Goal: Book appointment/travel/reservation

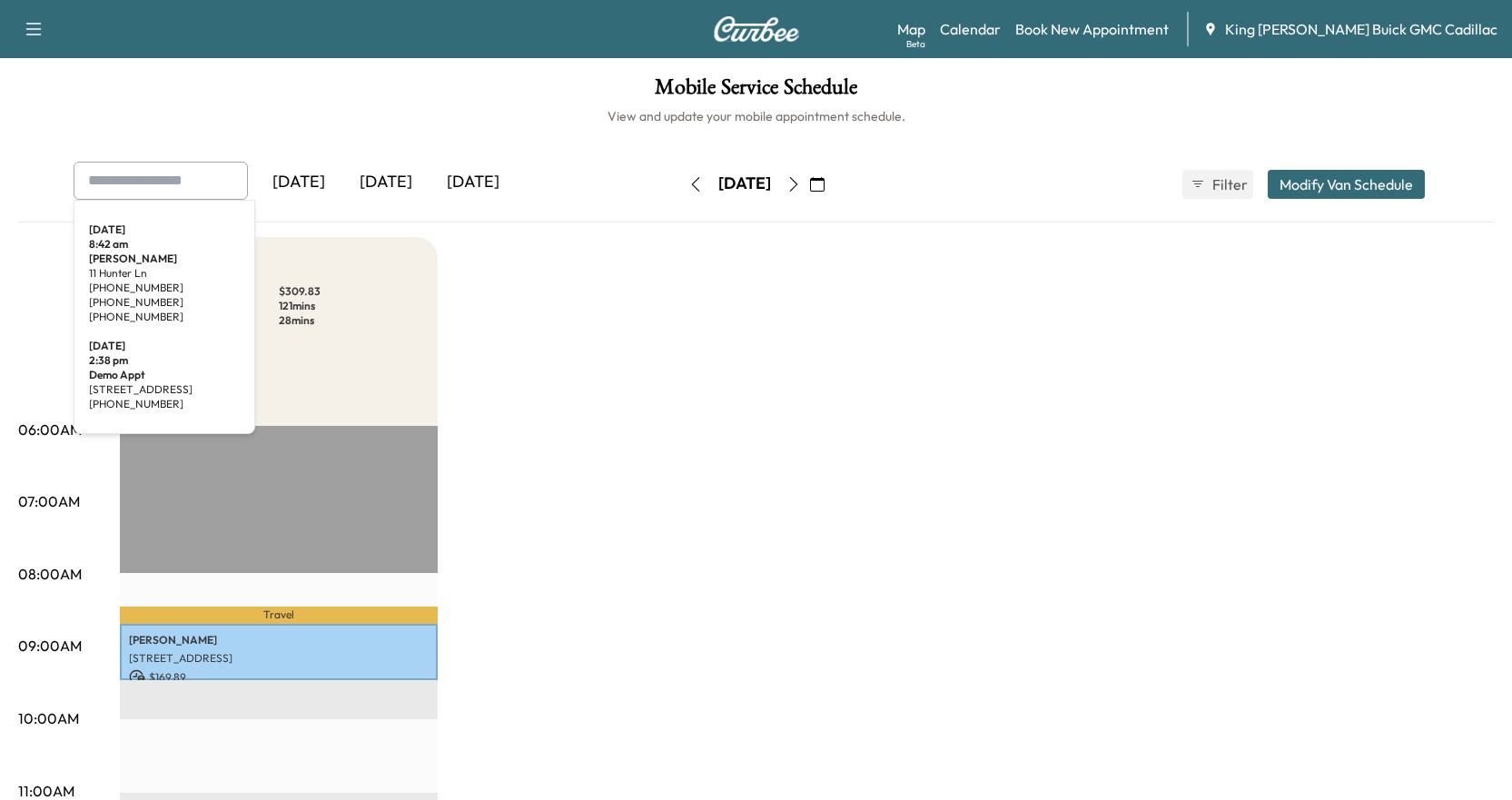
click at [167, 194] on input "text" at bounding box center [161, 181] width 175 height 38
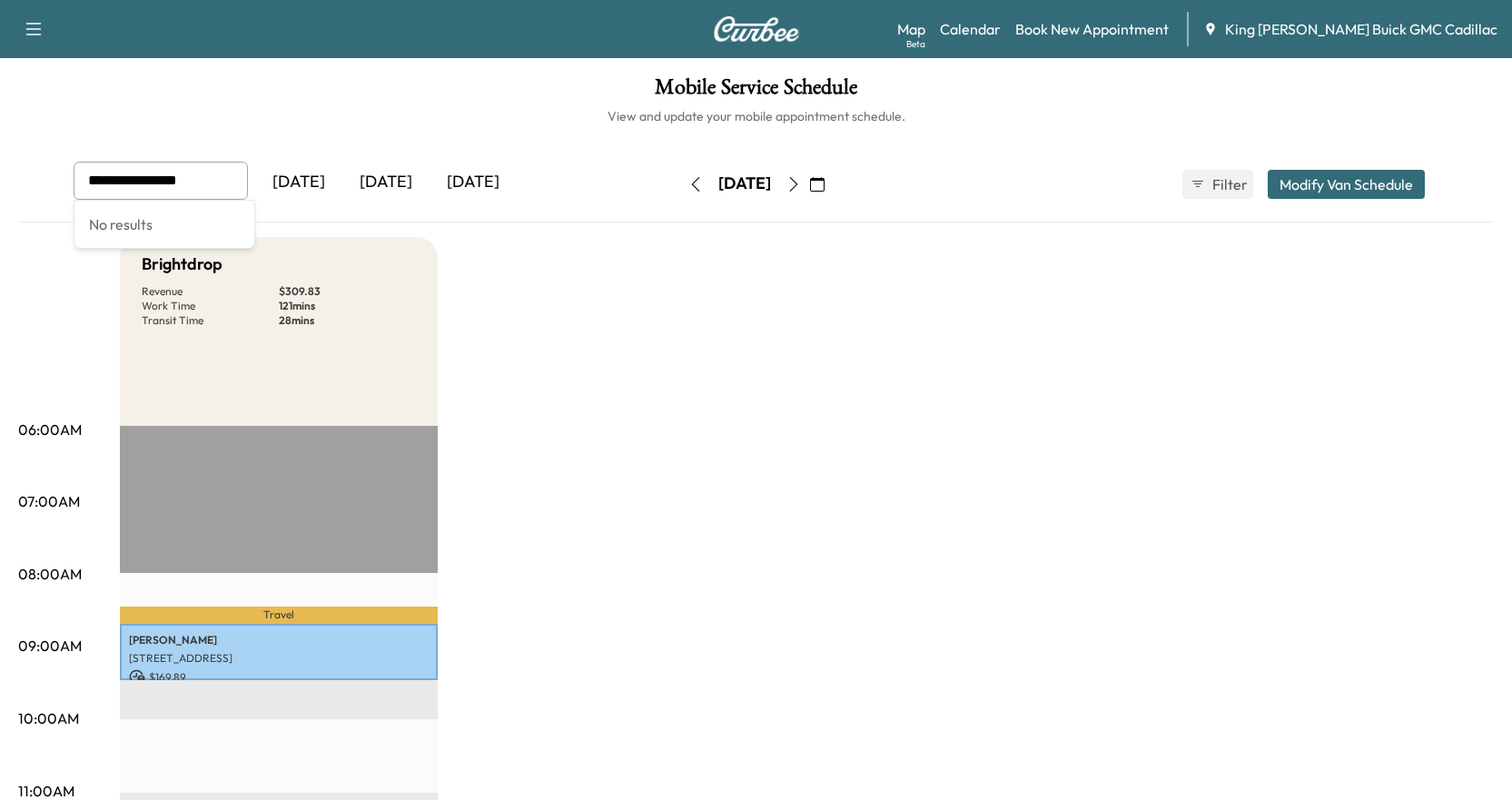
type input "**********"
click at [876, 37] on link "Book New Appointment" at bounding box center [1091, 29] width 154 height 22
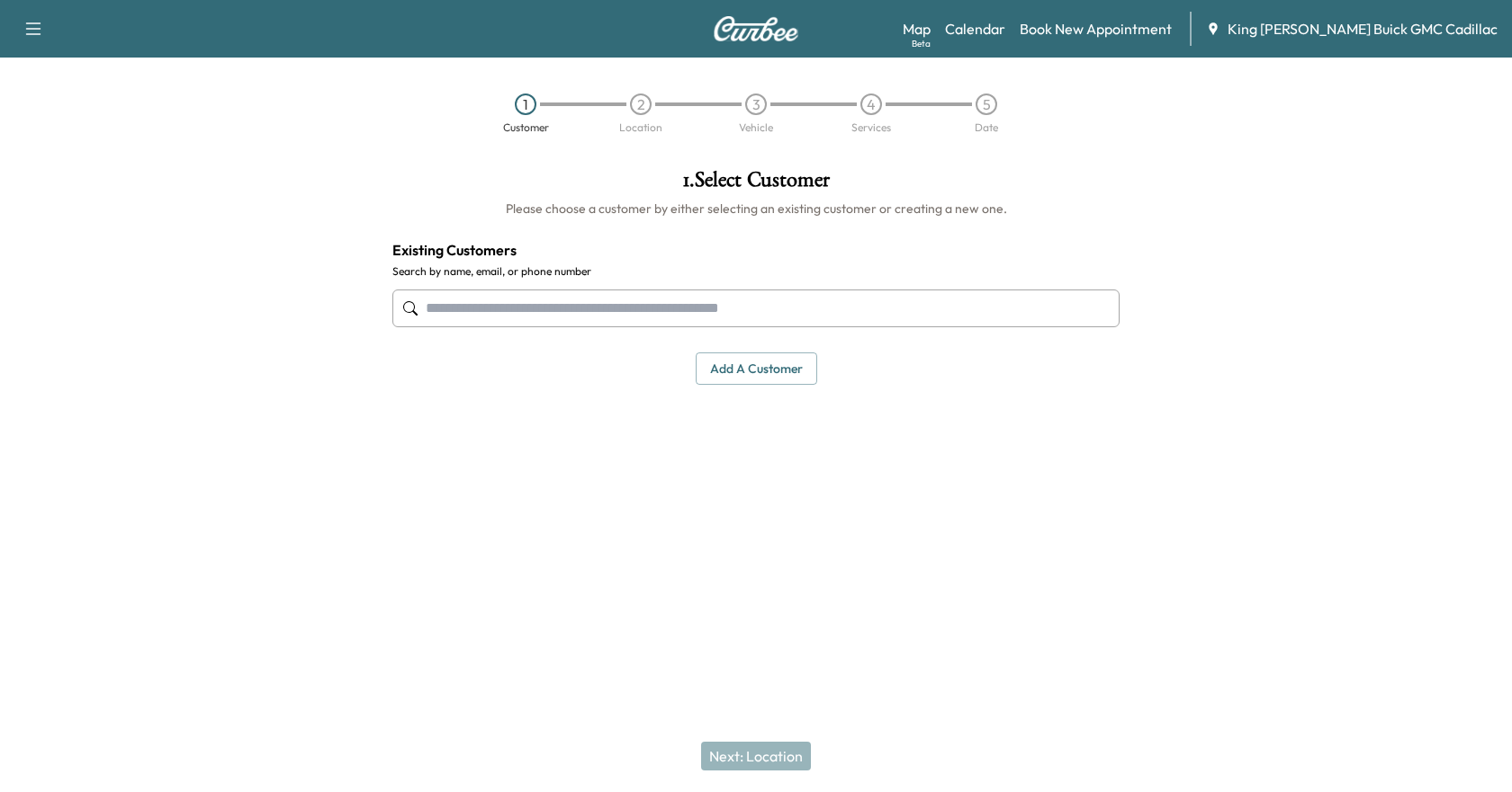
click at [699, 316] on input "text" at bounding box center [756, 309] width 727 height 37
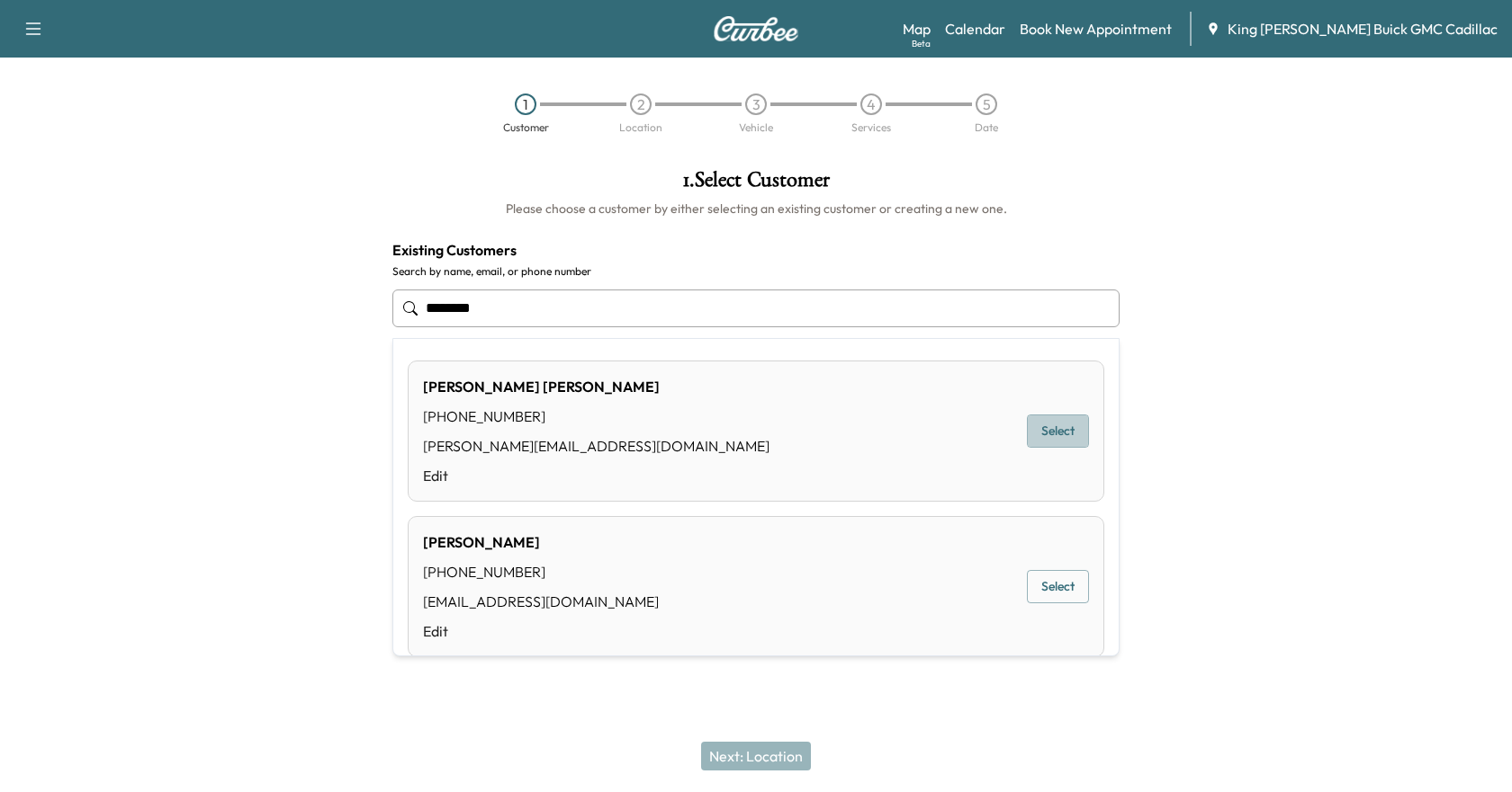
click at [868, 435] on button "Select" at bounding box center [1057, 431] width 62 height 33
type input "**********"
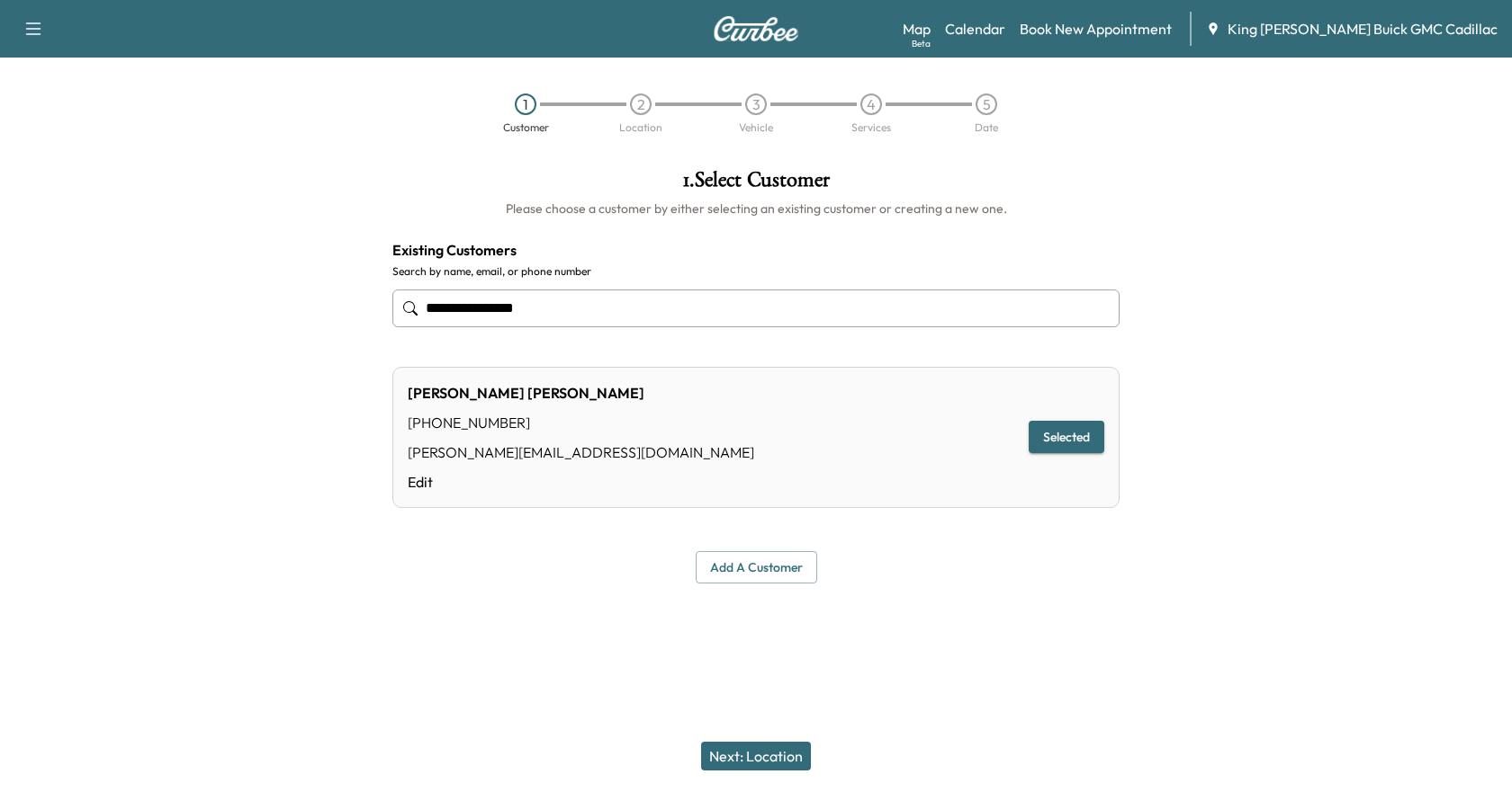
click at [759, 754] on button "Next: Location" at bounding box center [756, 756] width 110 height 28
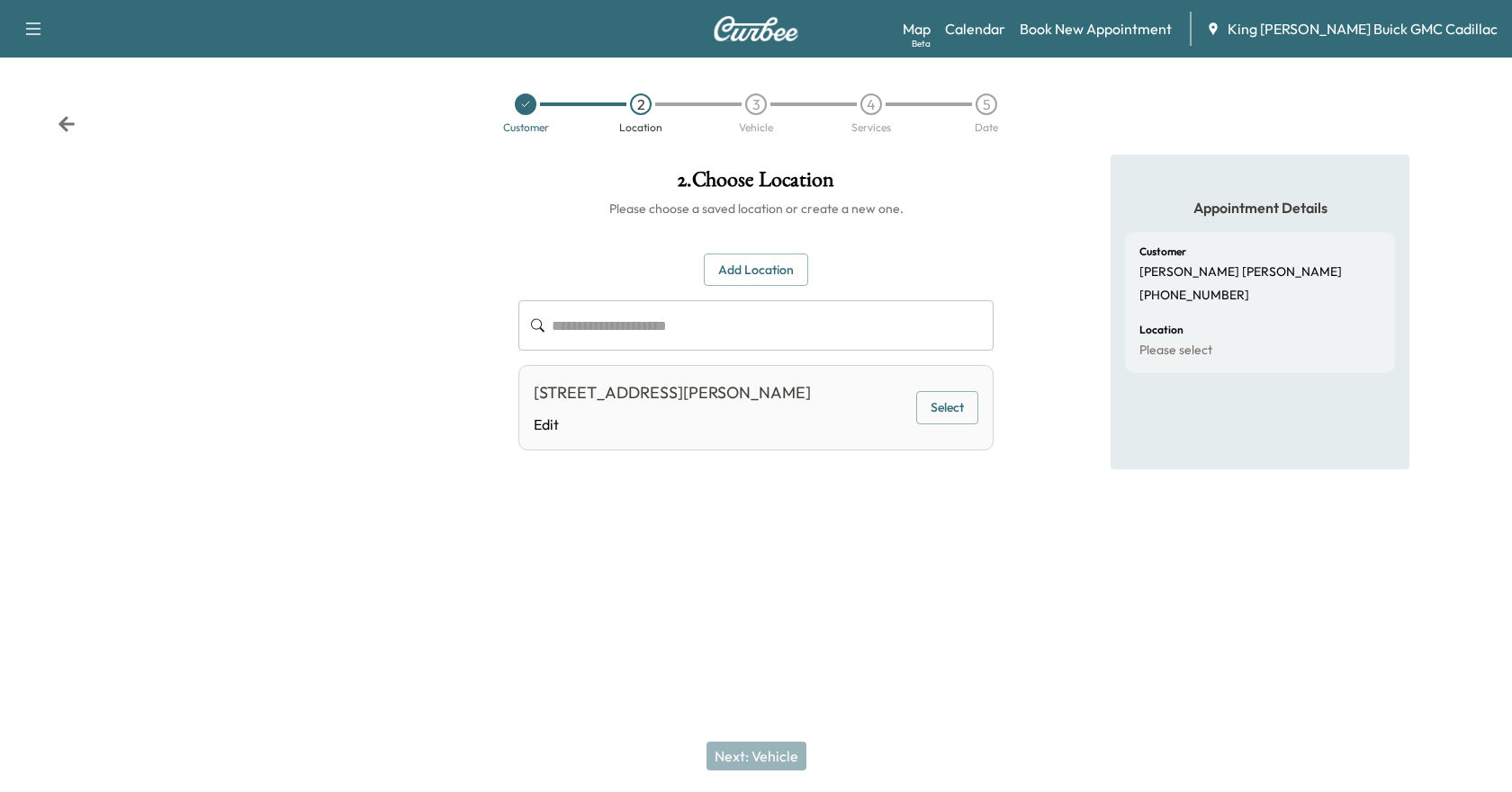
click at [868, 419] on button "Select" at bounding box center [947, 408] width 62 height 33
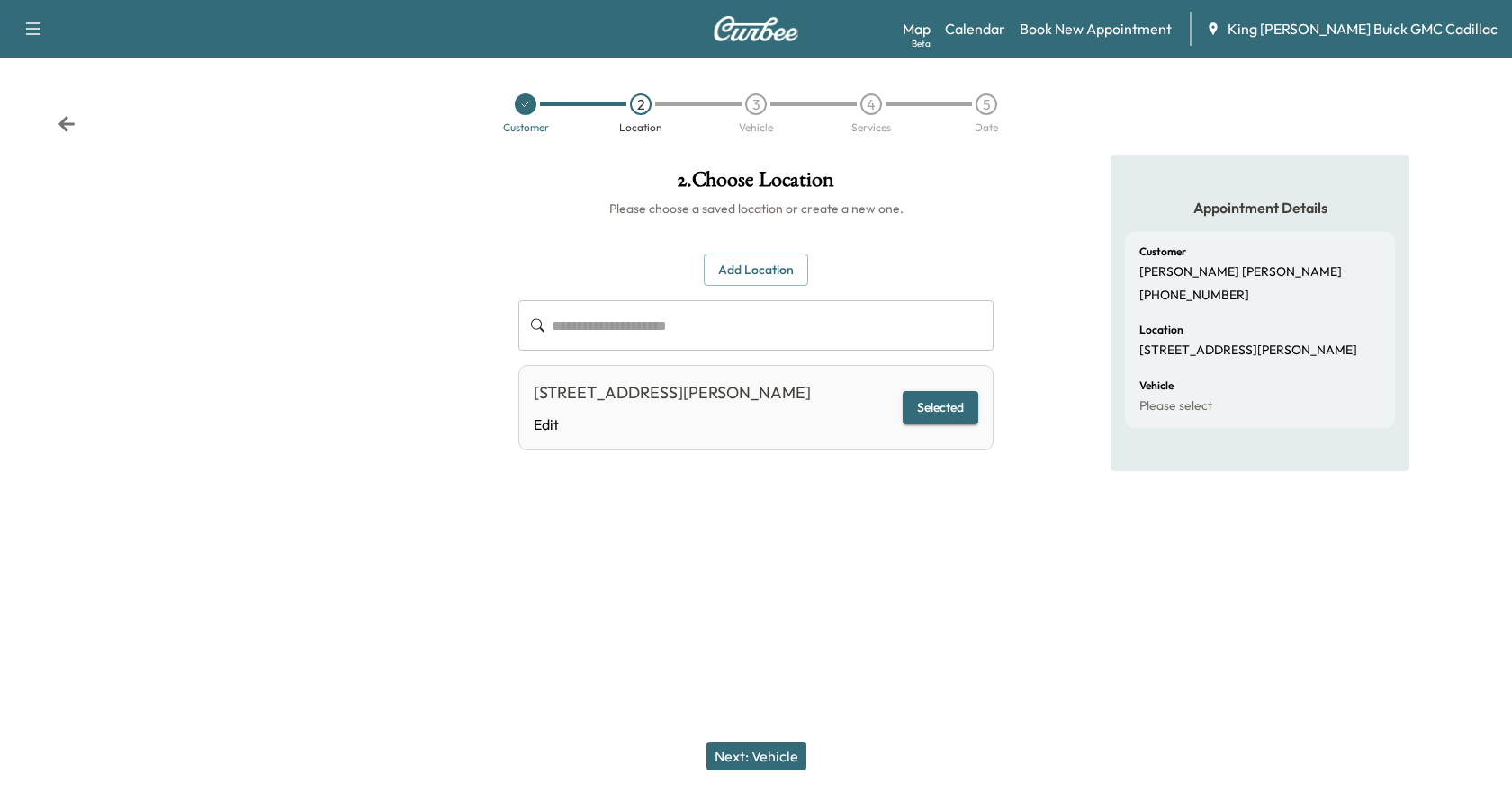
click at [787, 764] on button "Next: Vehicle" at bounding box center [757, 756] width 100 height 28
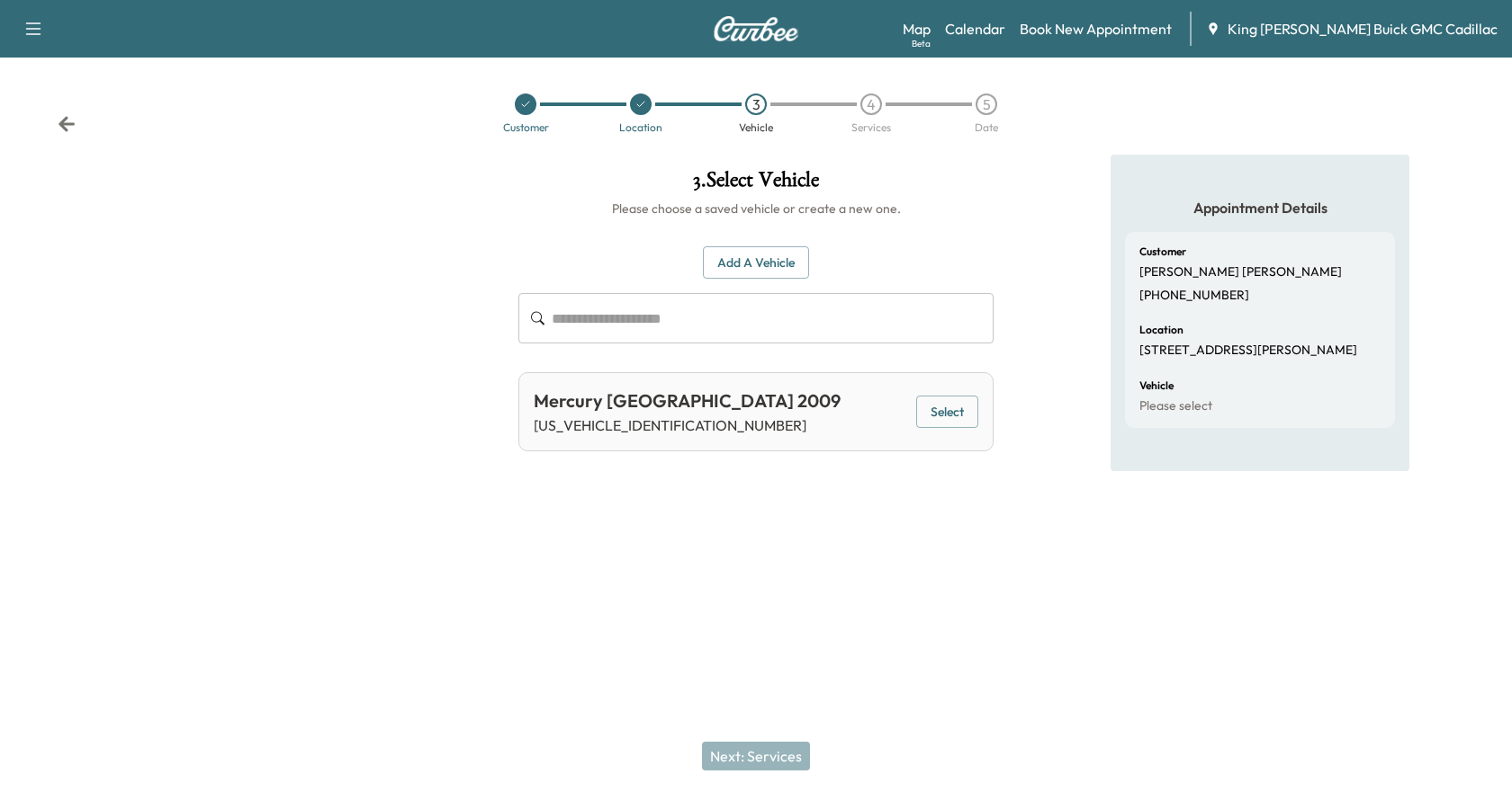
click at [868, 412] on button "Select" at bounding box center [947, 413] width 62 height 33
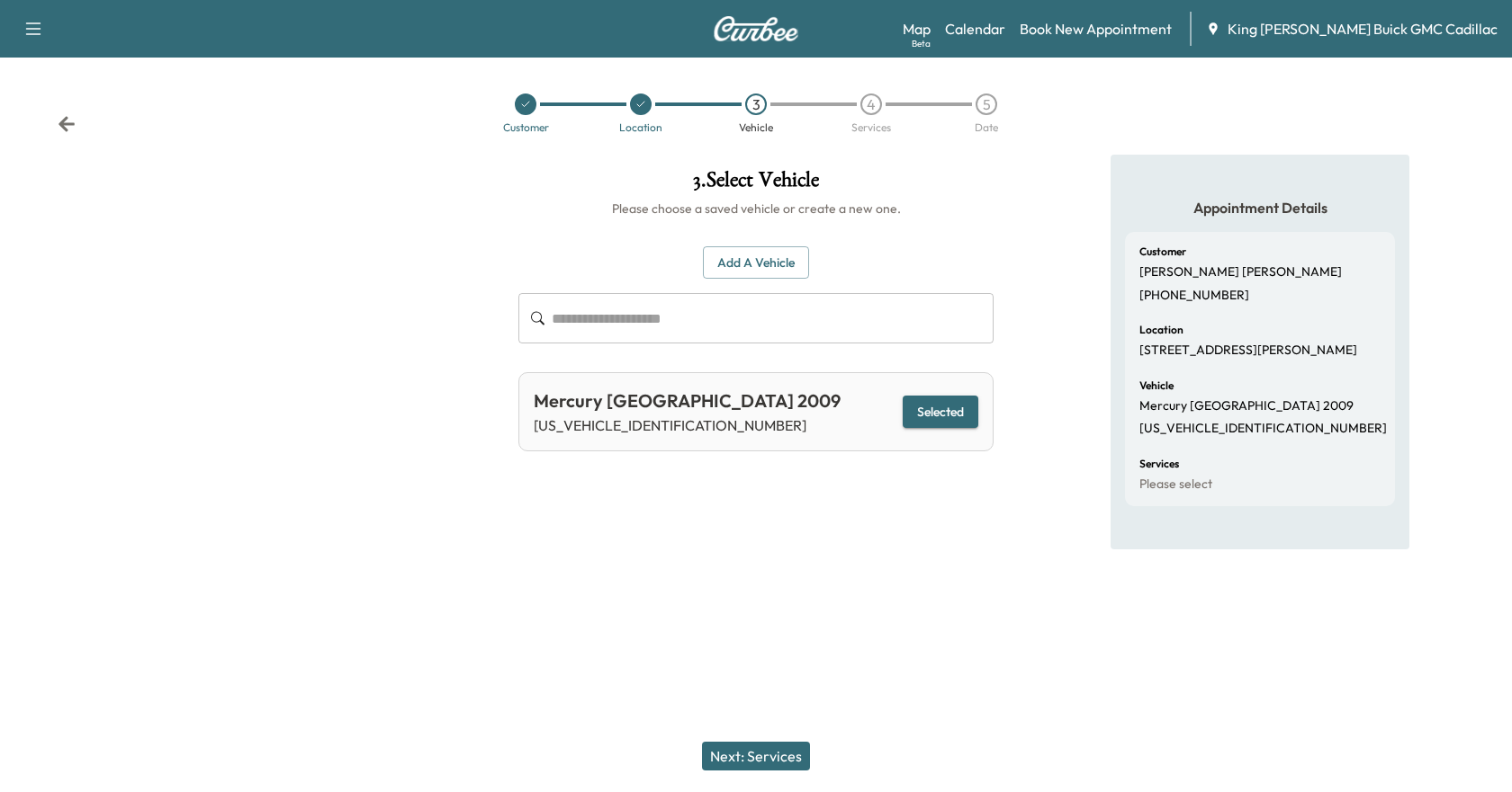
click at [758, 756] on button "Next: Services" at bounding box center [756, 756] width 108 height 28
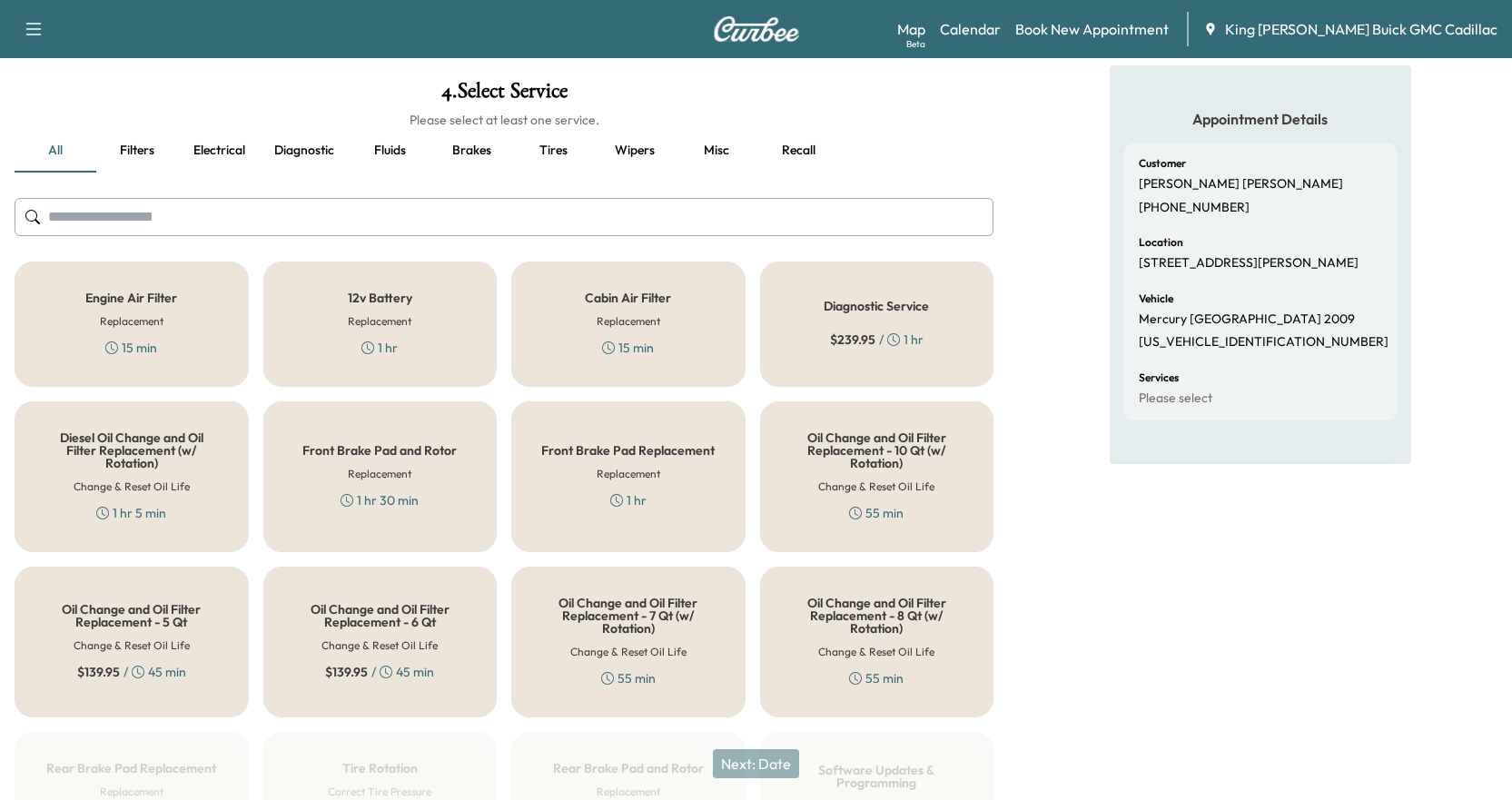
scroll to position [182, 0]
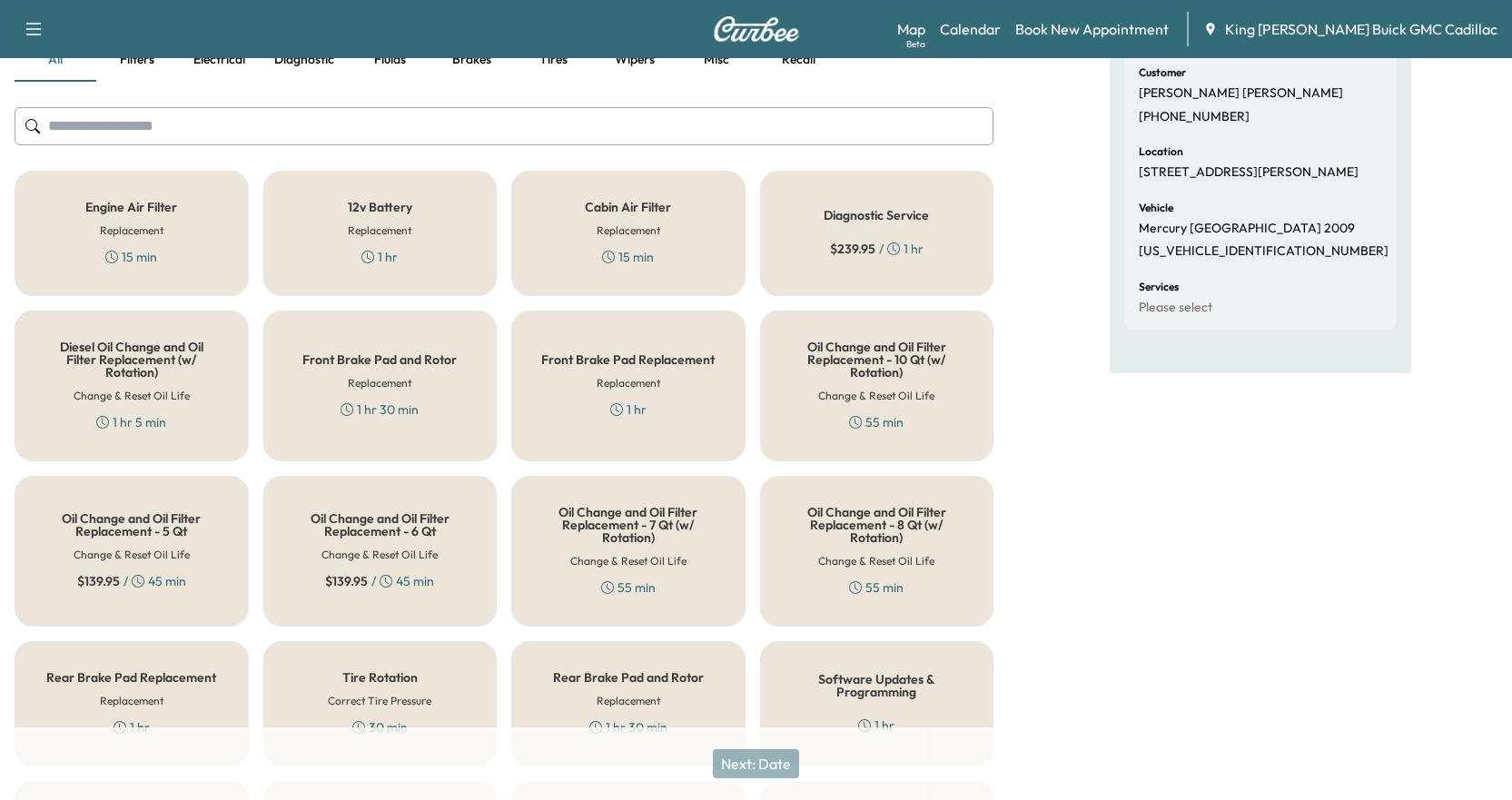
click at [168, 545] on div "Oil Change and Oil Filter Replacement - 5 Qt Change & Reset Oil Life $ 139.95 /…" at bounding box center [132, 552] width 234 height 151
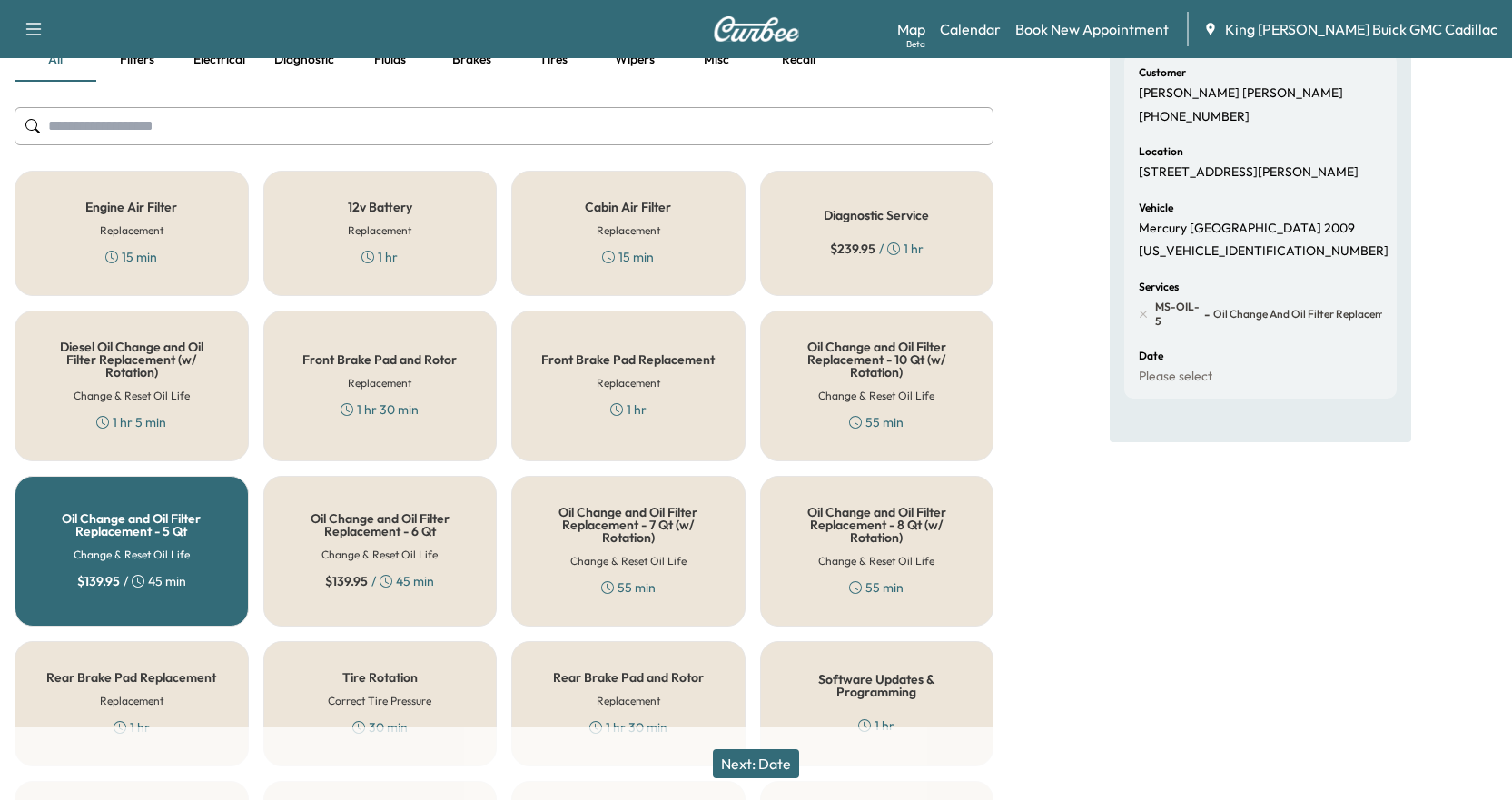
click at [778, 772] on button "Next: Date" at bounding box center [756, 763] width 86 height 29
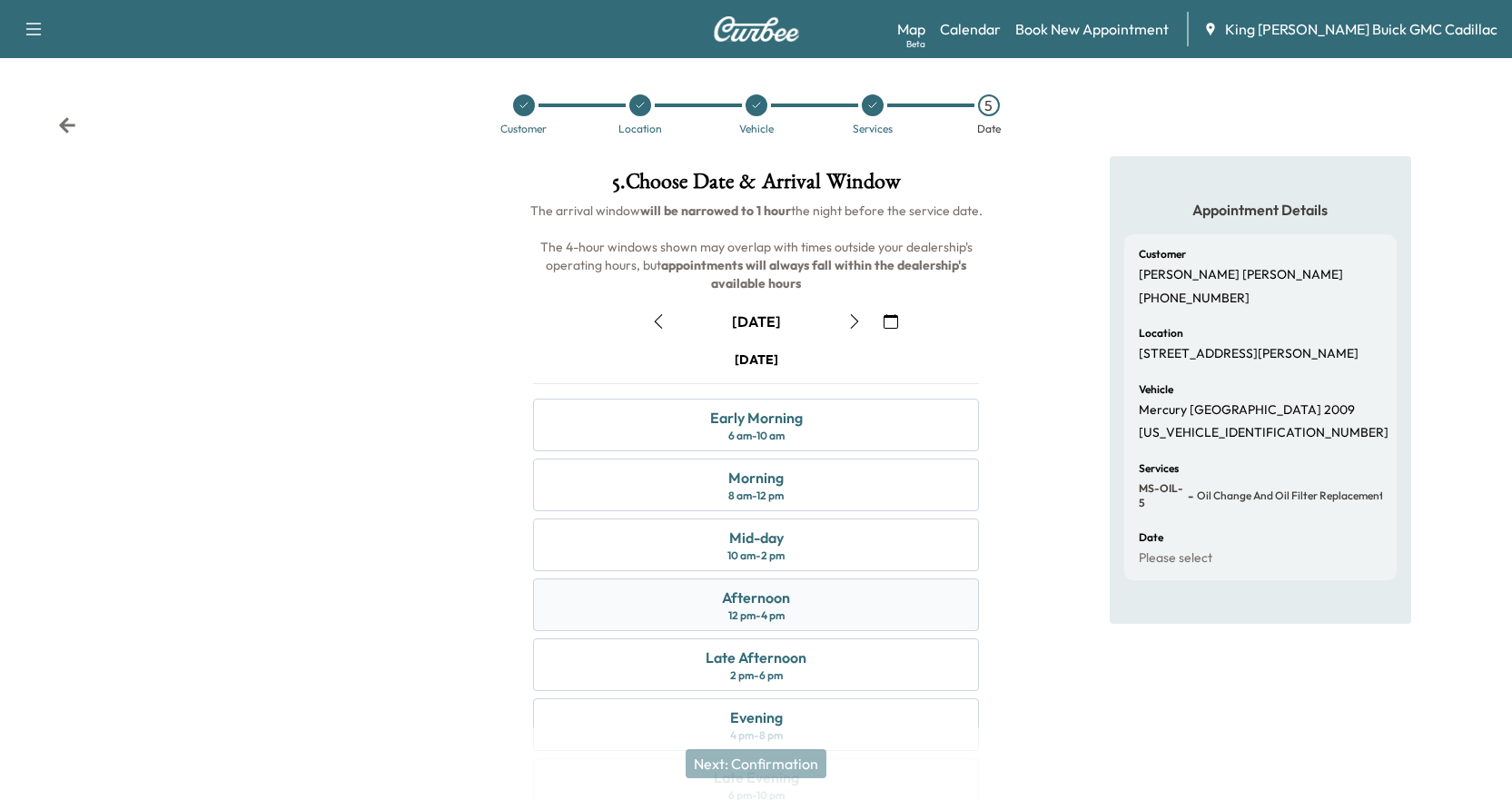
click at [798, 596] on div "Afternoon 12 pm - 4 pm" at bounding box center [755, 604] width 445 height 53
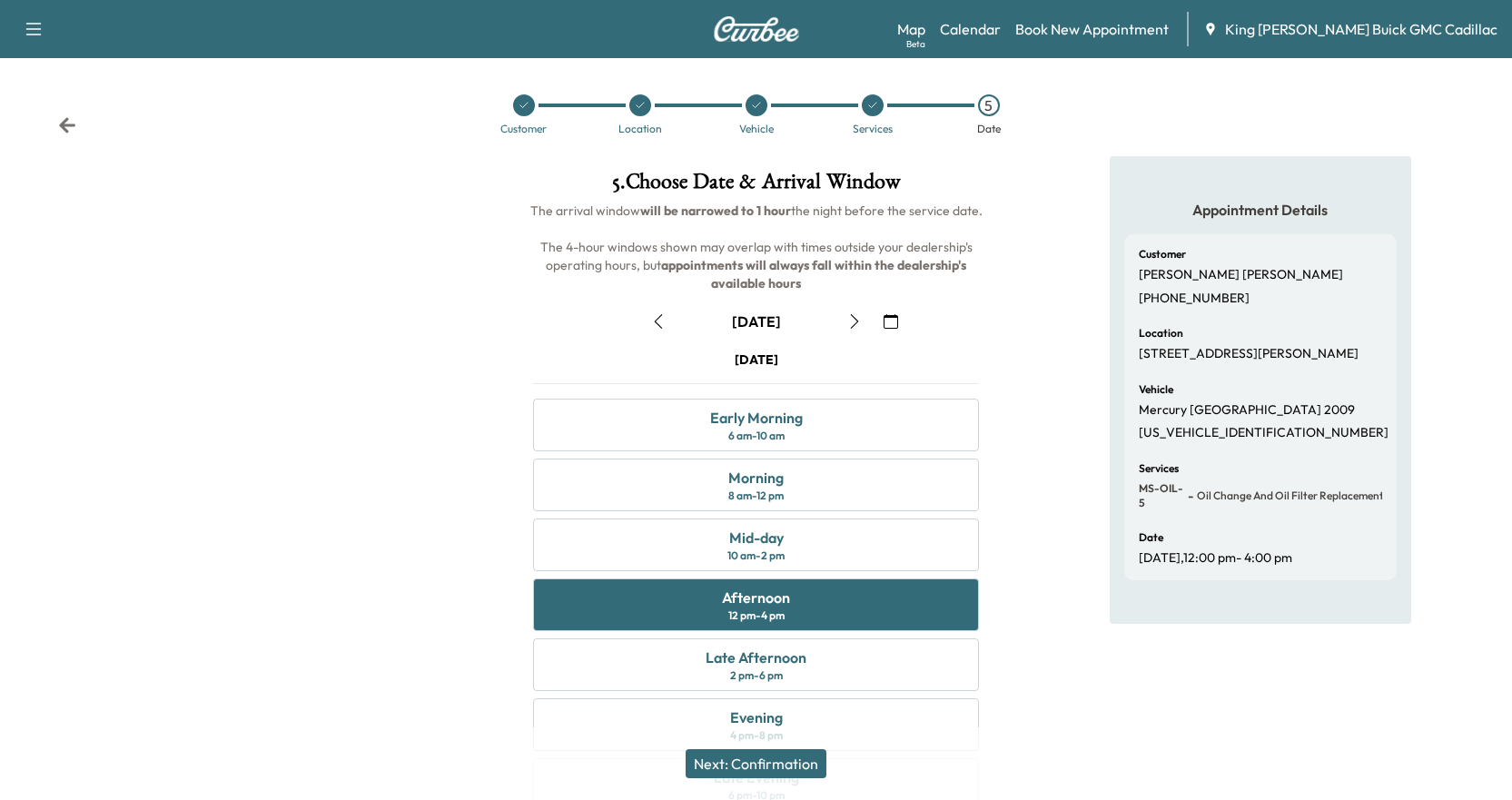
click at [772, 767] on button "Next: Confirmation" at bounding box center [756, 763] width 141 height 29
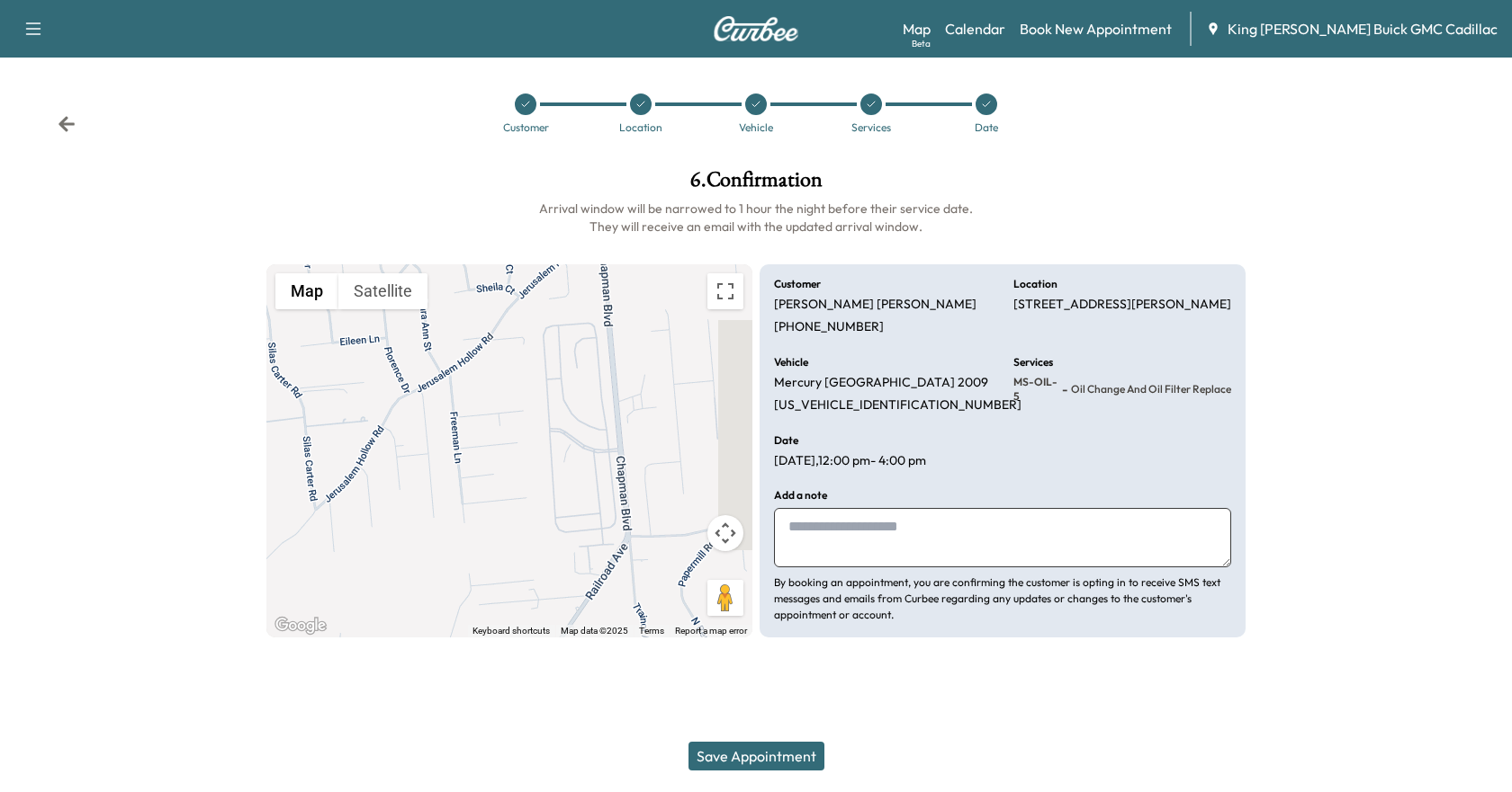
click at [786, 759] on button "Save Appointment" at bounding box center [756, 756] width 136 height 28
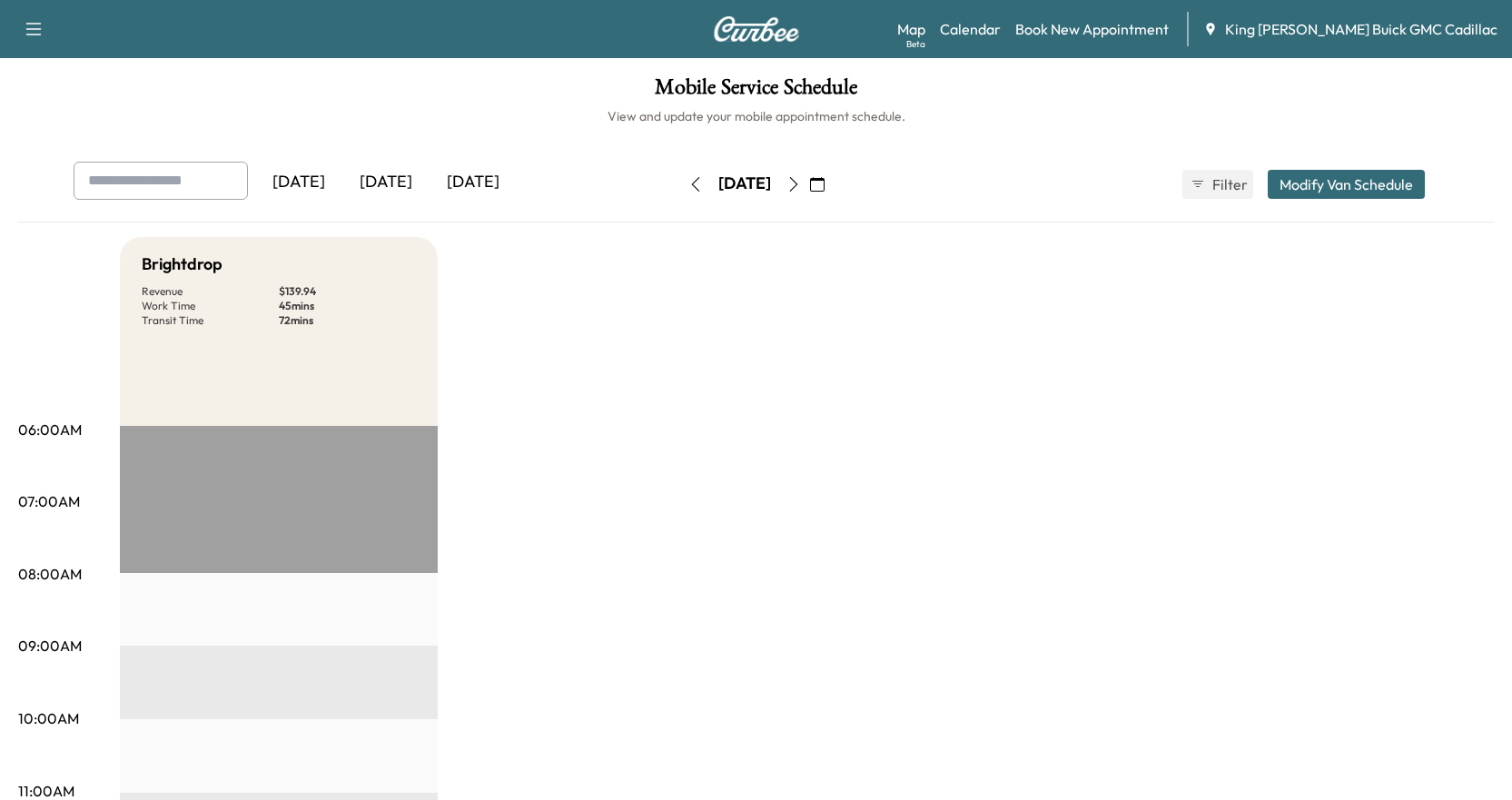
click at [495, 182] on div "[DATE]" at bounding box center [473, 183] width 87 height 42
click at [488, 199] on div "[DATE]" at bounding box center [473, 183] width 87 height 42
click at [876, 182] on button "Modify Van Schedule" at bounding box center [1346, 184] width 157 height 29
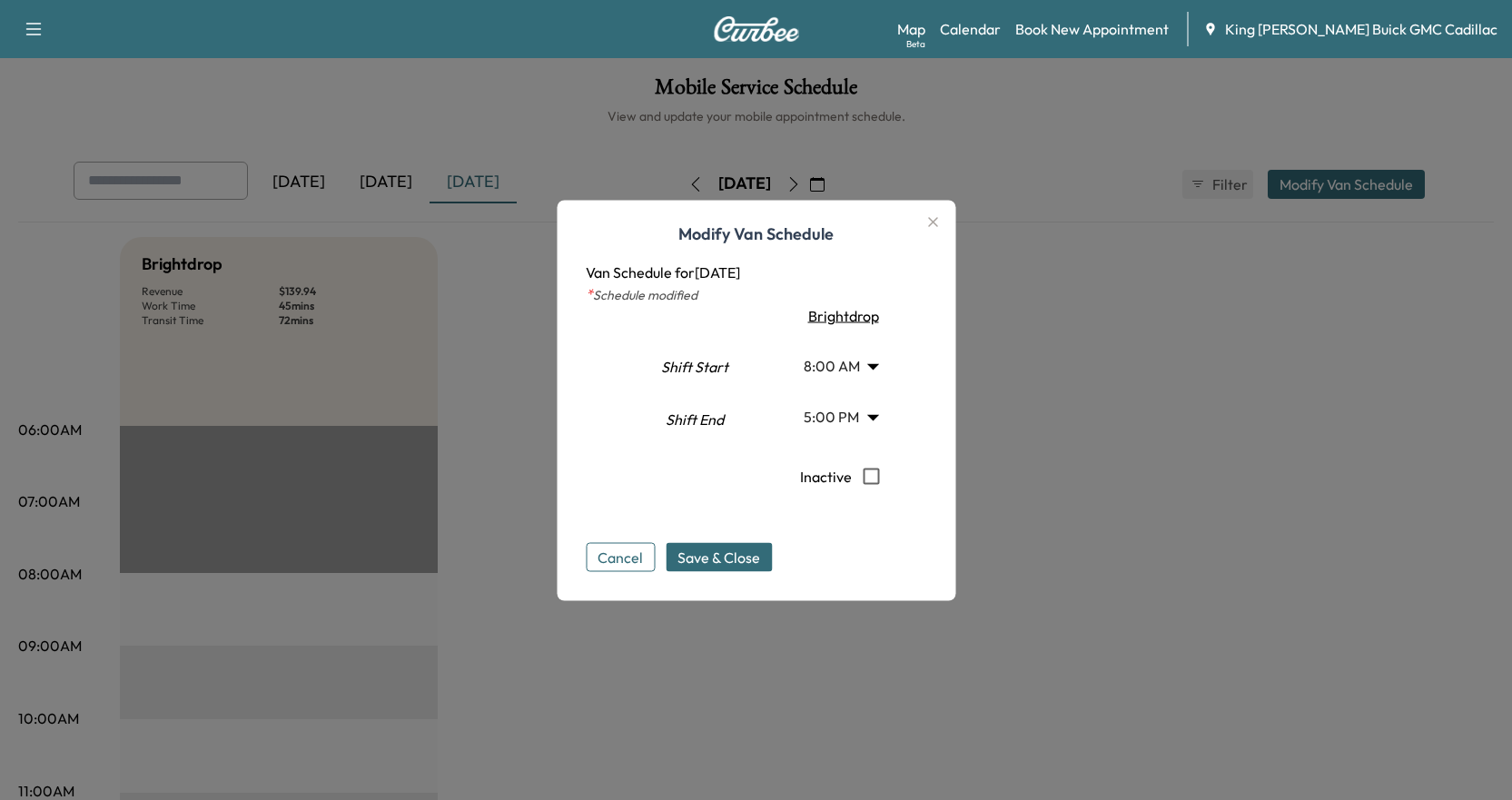
click at [876, 209] on button "button" at bounding box center [932, 221] width 31 height 29
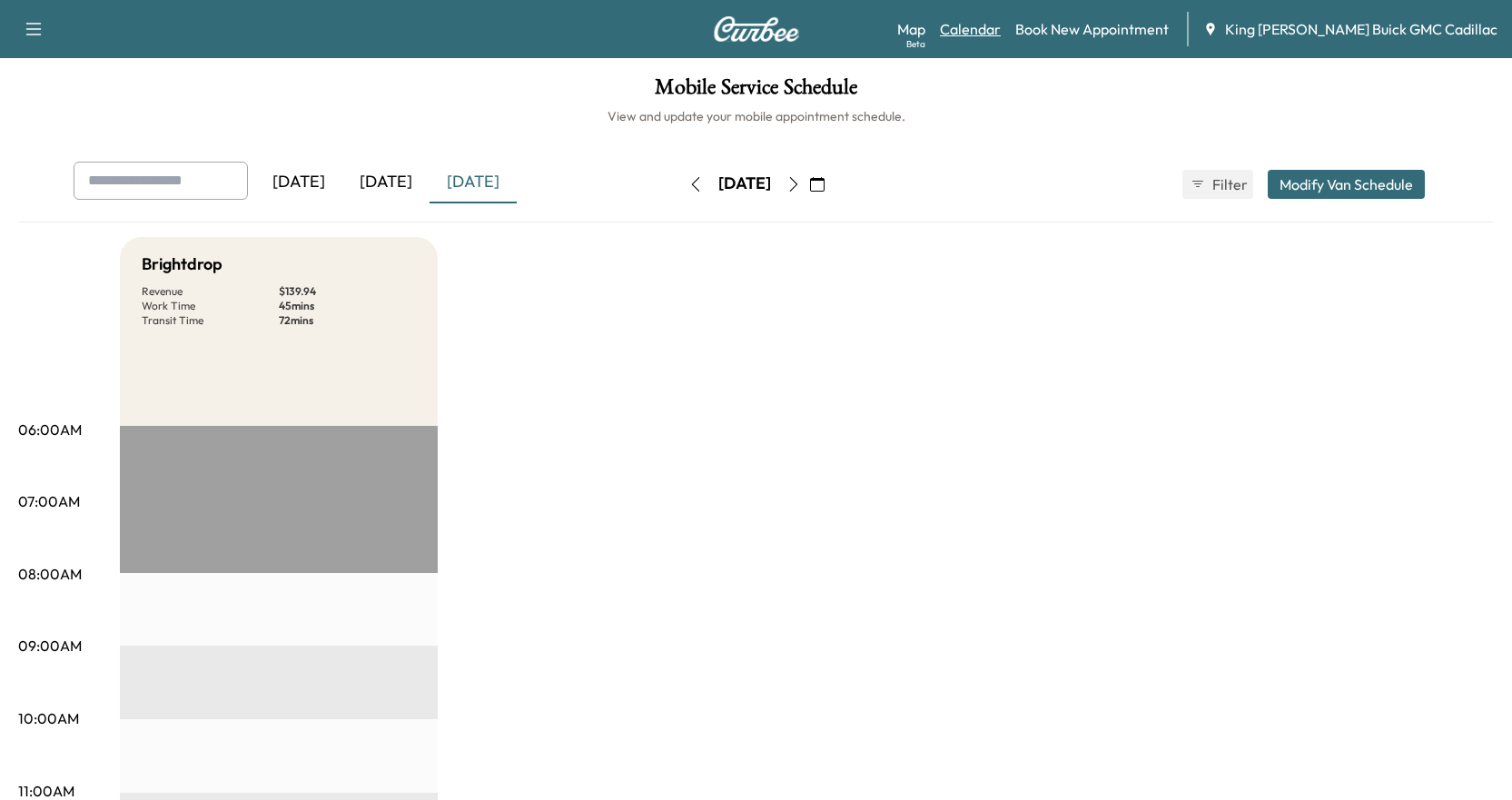
click at [1001, 30] on link "Calendar" at bounding box center [969, 29] width 61 height 22
click at [400, 186] on div "[DATE]" at bounding box center [386, 183] width 87 height 42
click at [485, 189] on div "[DATE]" at bounding box center [473, 183] width 87 height 42
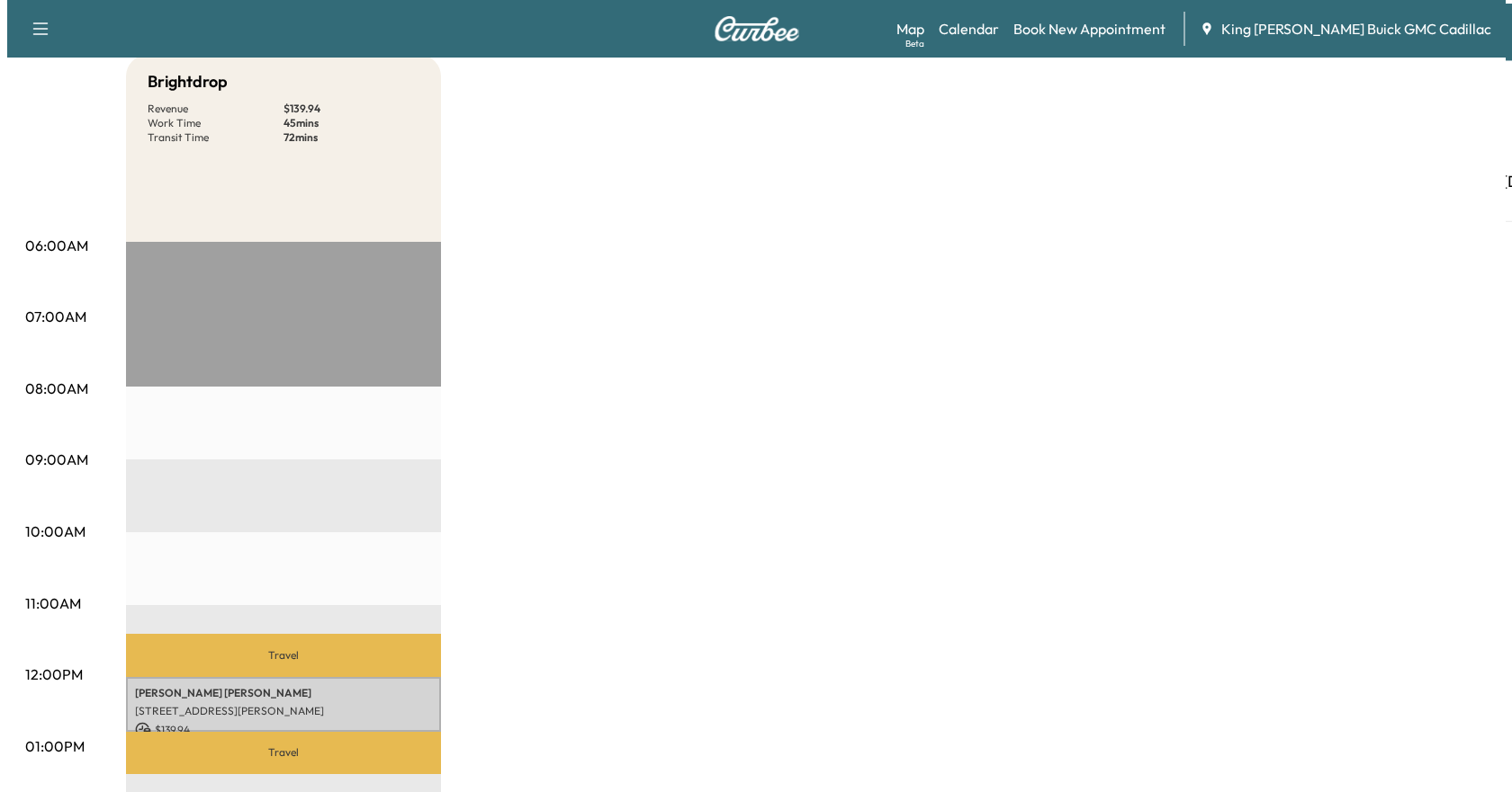
scroll to position [270, 0]
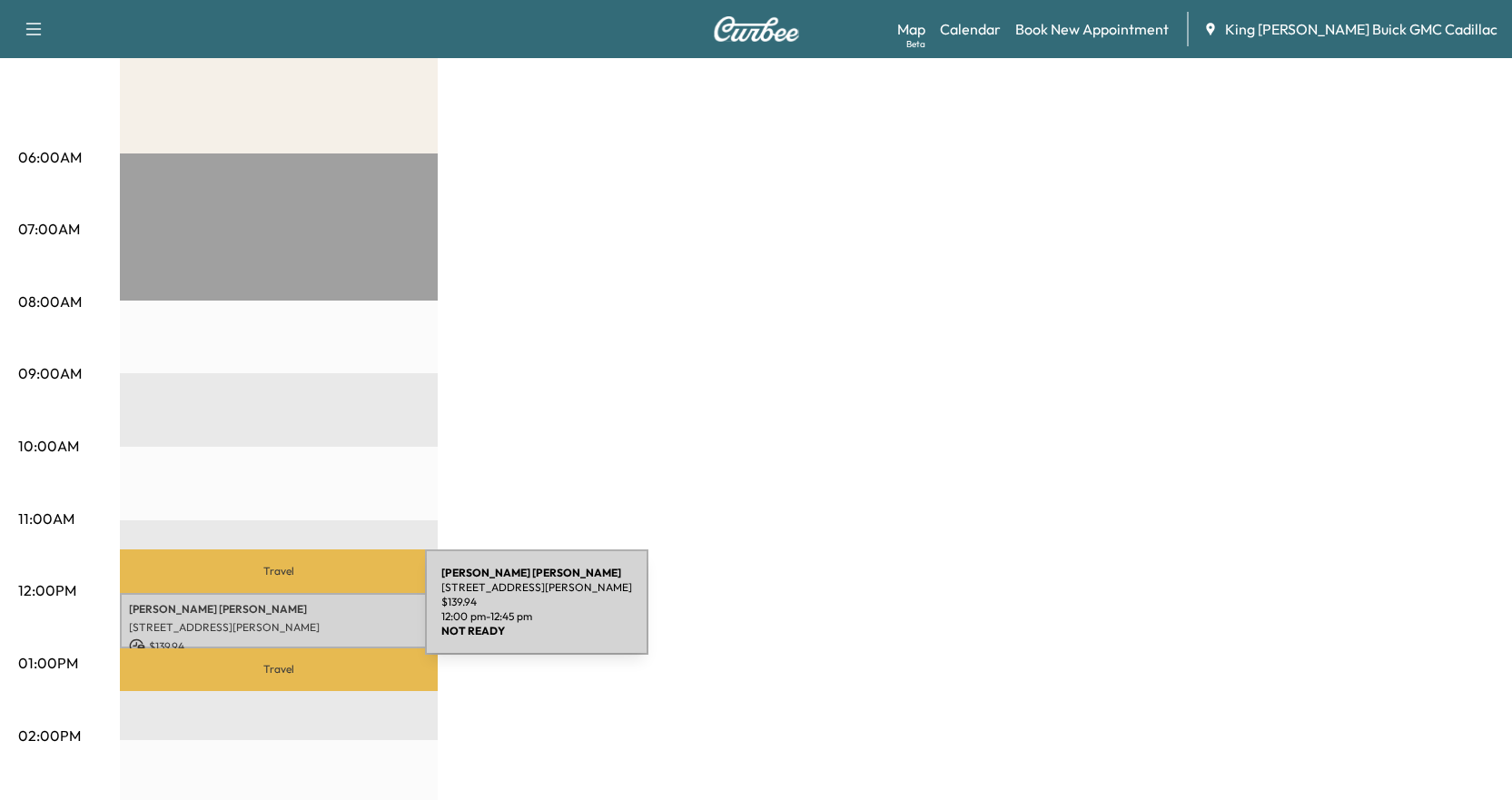
click at [289, 613] on div "[PERSON_NAME] [STREET_ADDRESS][PERSON_NAME] $ 139.94 12:00 pm - 12:45 pm" at bounding box center [279, 621] width 317 height 56
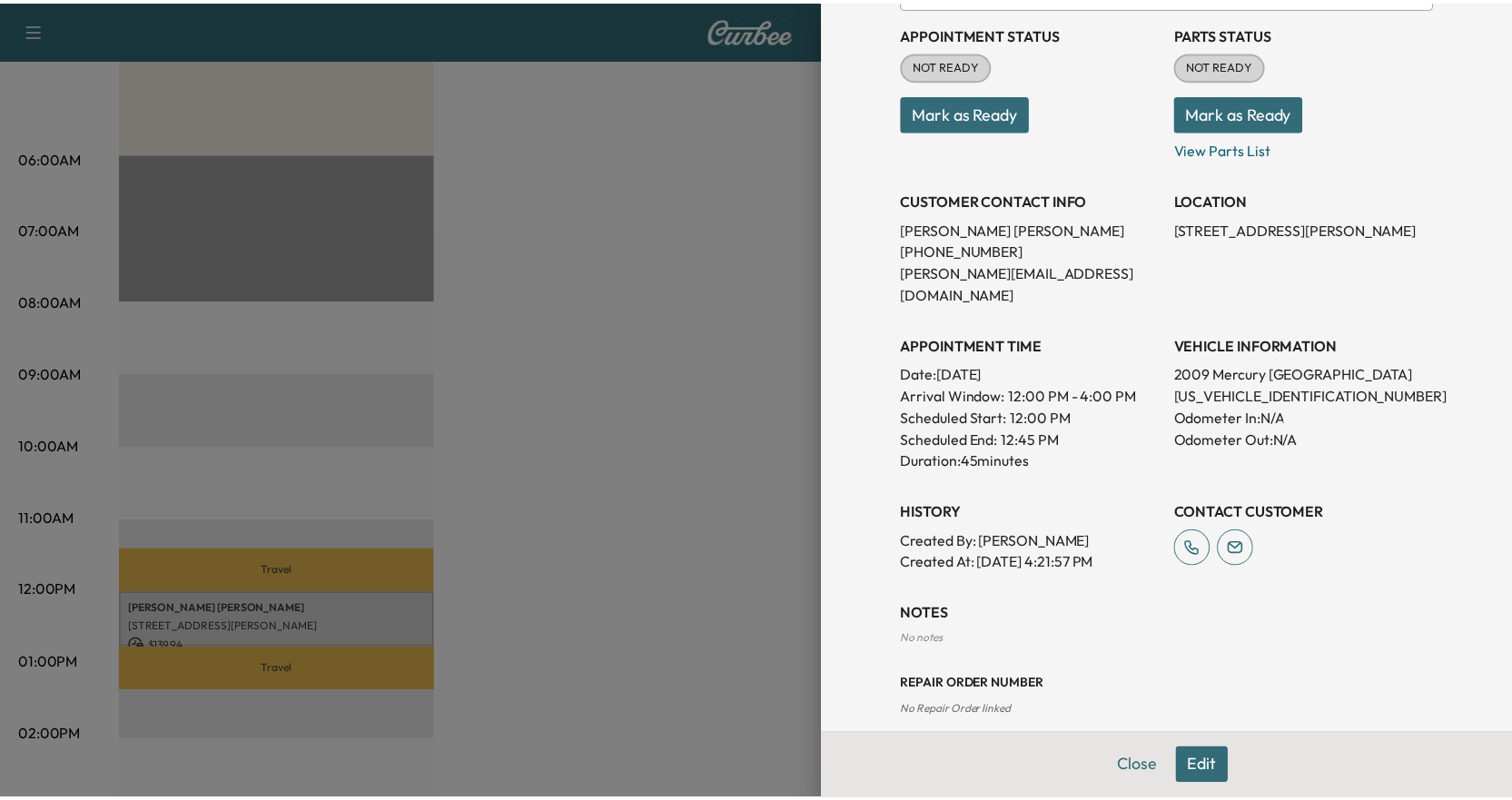
scroll to position [25, 0]
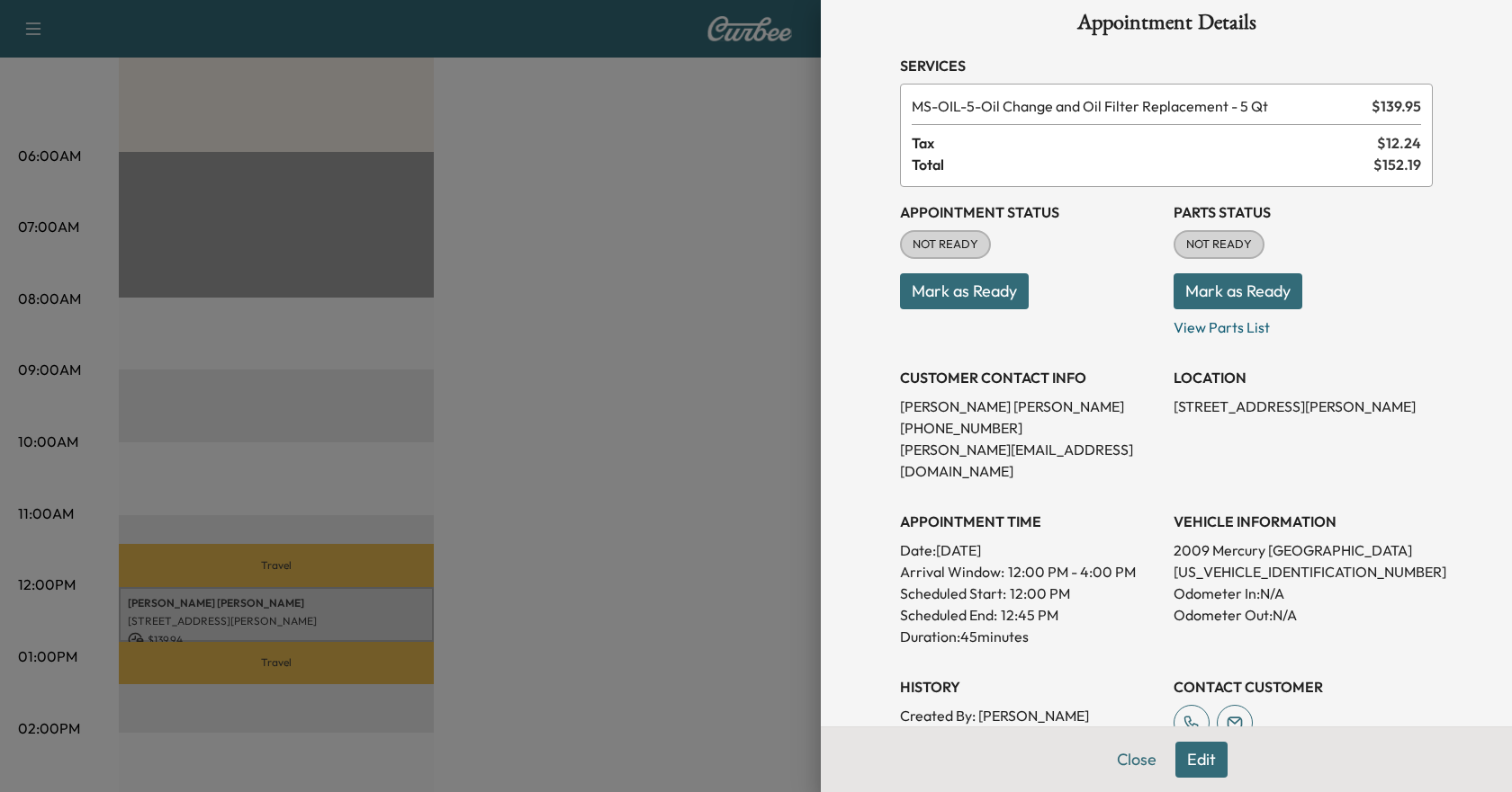
click at [718, 174] on div at bounding box center [756, 396] width 1512 height 792
